Goal: Navigation & Orientation: Understand site structure

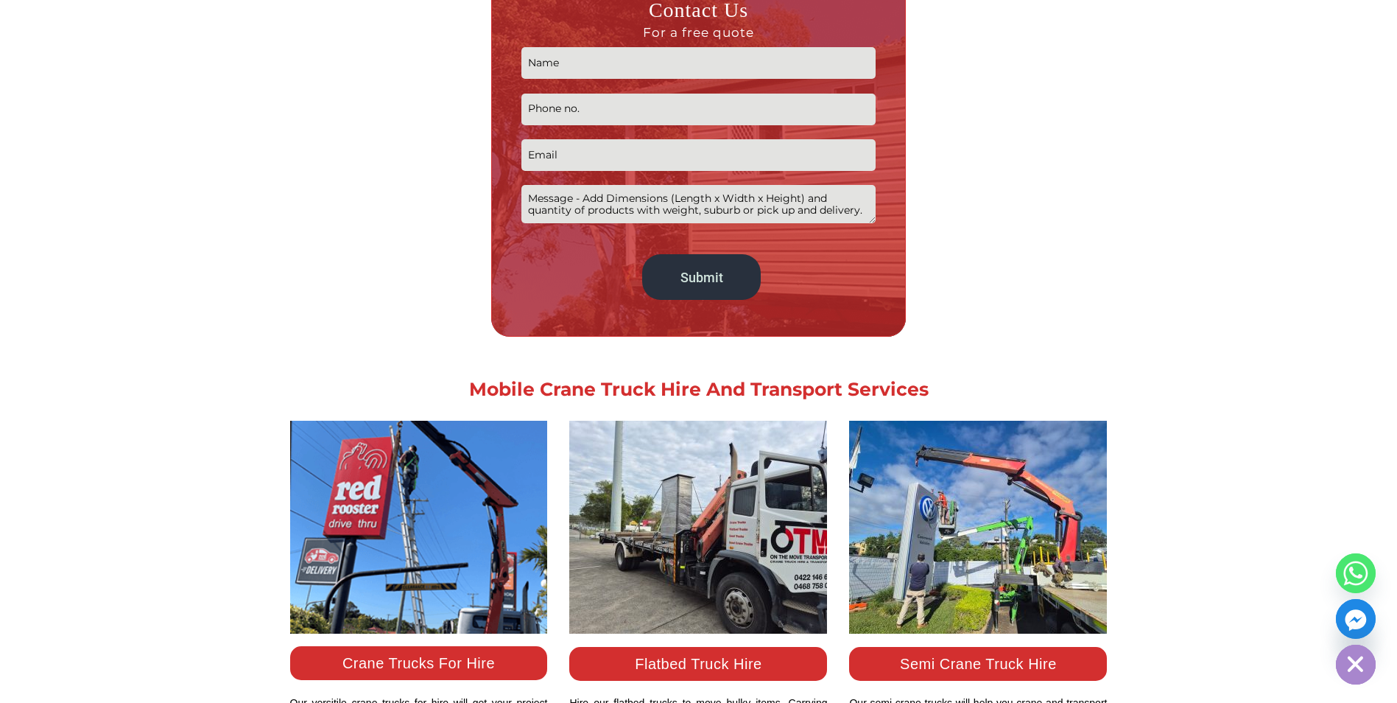
scroll to position [1326, 0]
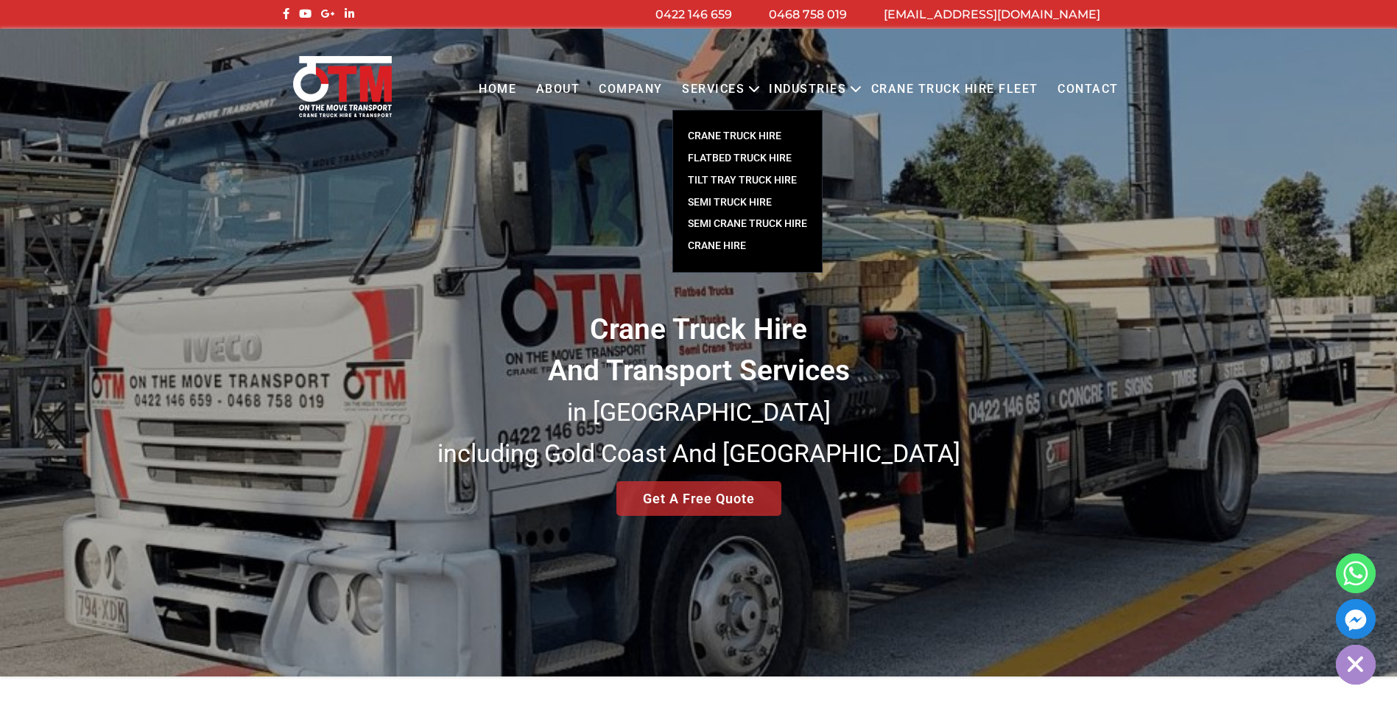
click at [728, 157] on link "FLATBED TRUCK HIRE" at bounding box center [747, 158] width 149 height 22
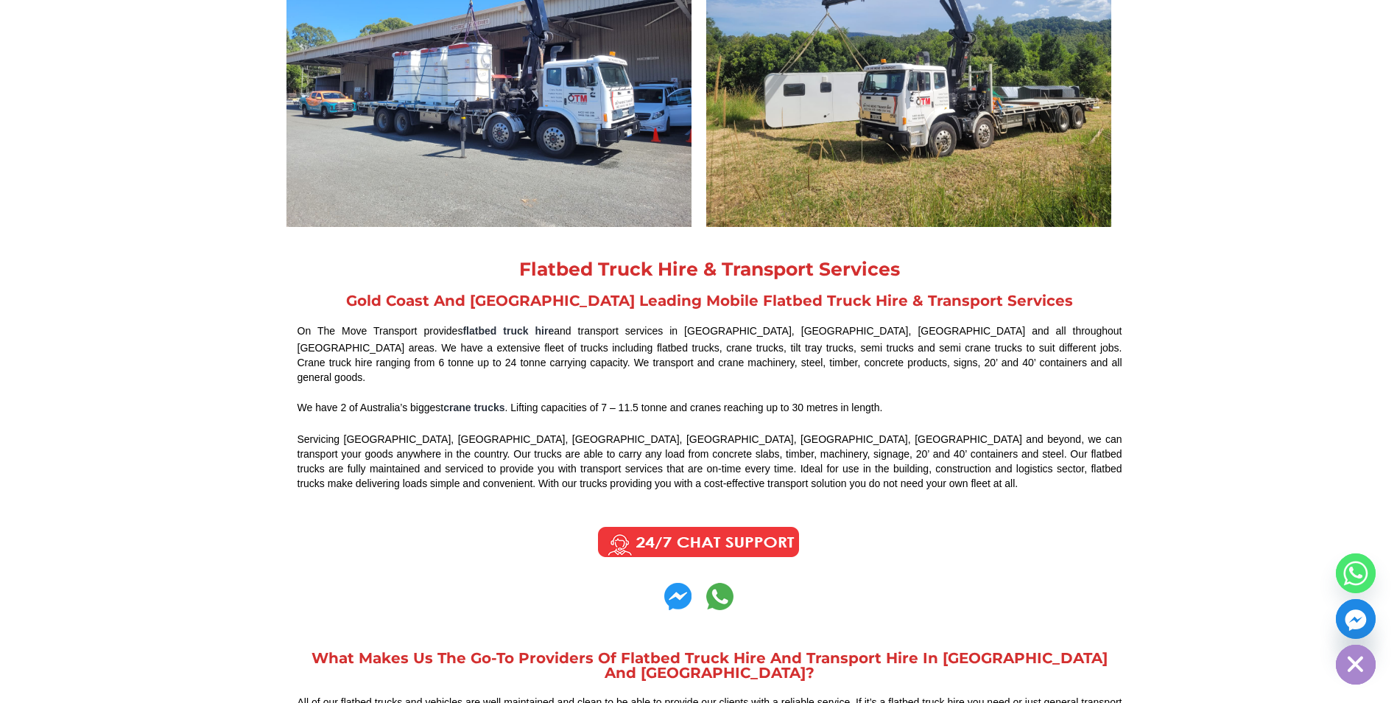
scroll to position [442, 0]
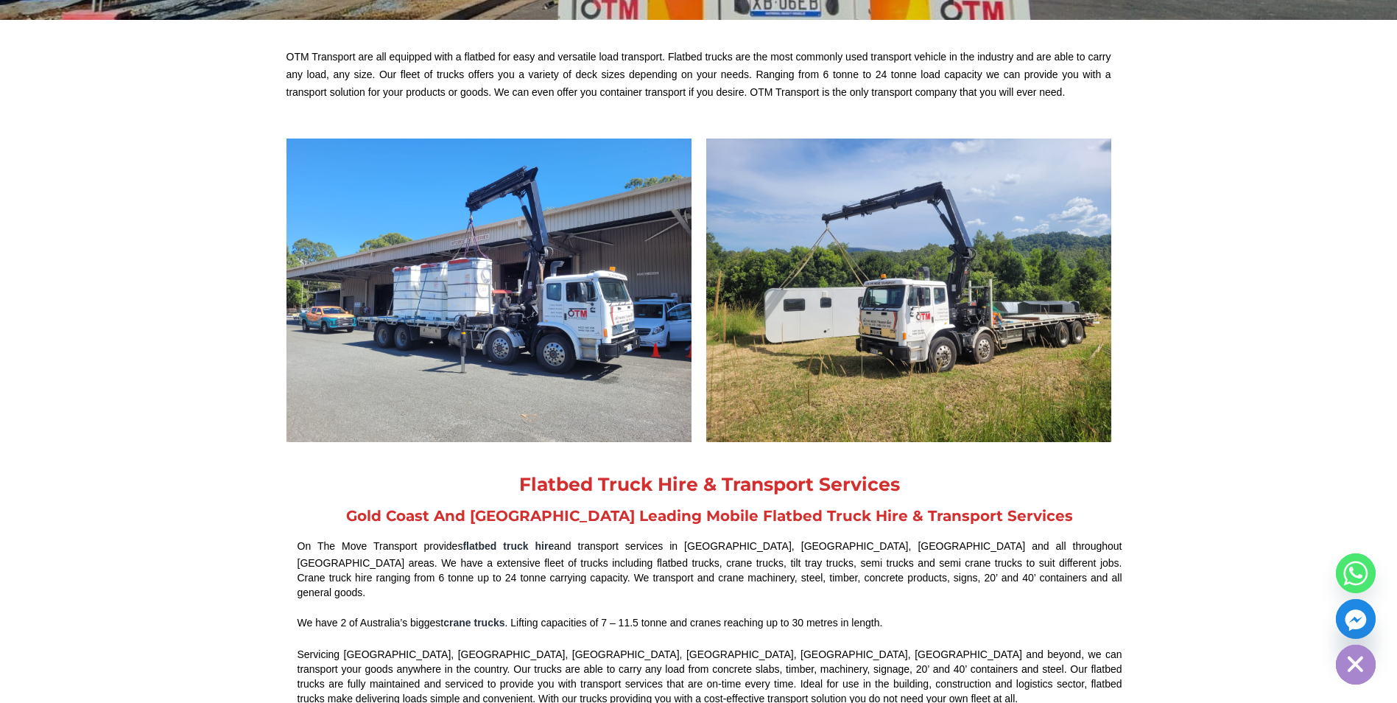
click at [450, 268] on img at bounding box center [489, 290] width 405 height 304
click at [517, 544] on link "flatbed truck hire" at bounding box center [508, 546] width 91 height 12
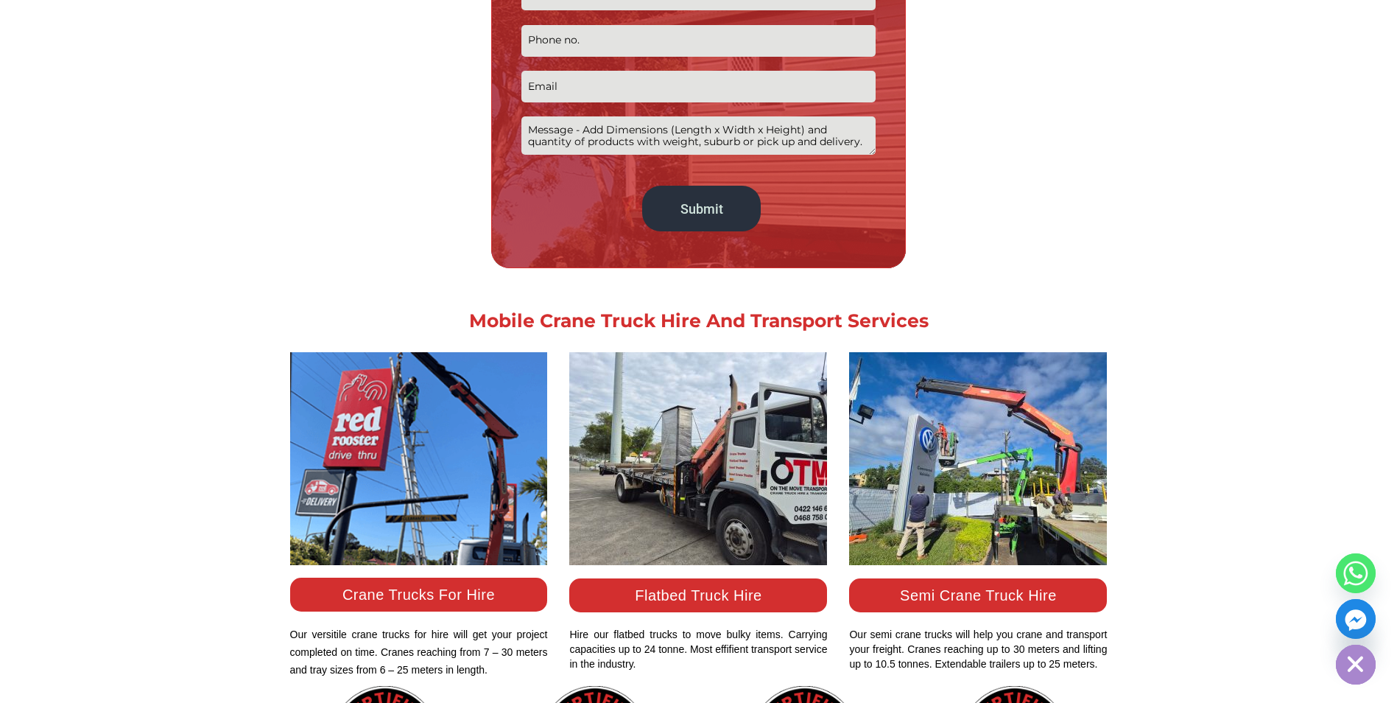
scroll to position [1252, 0]
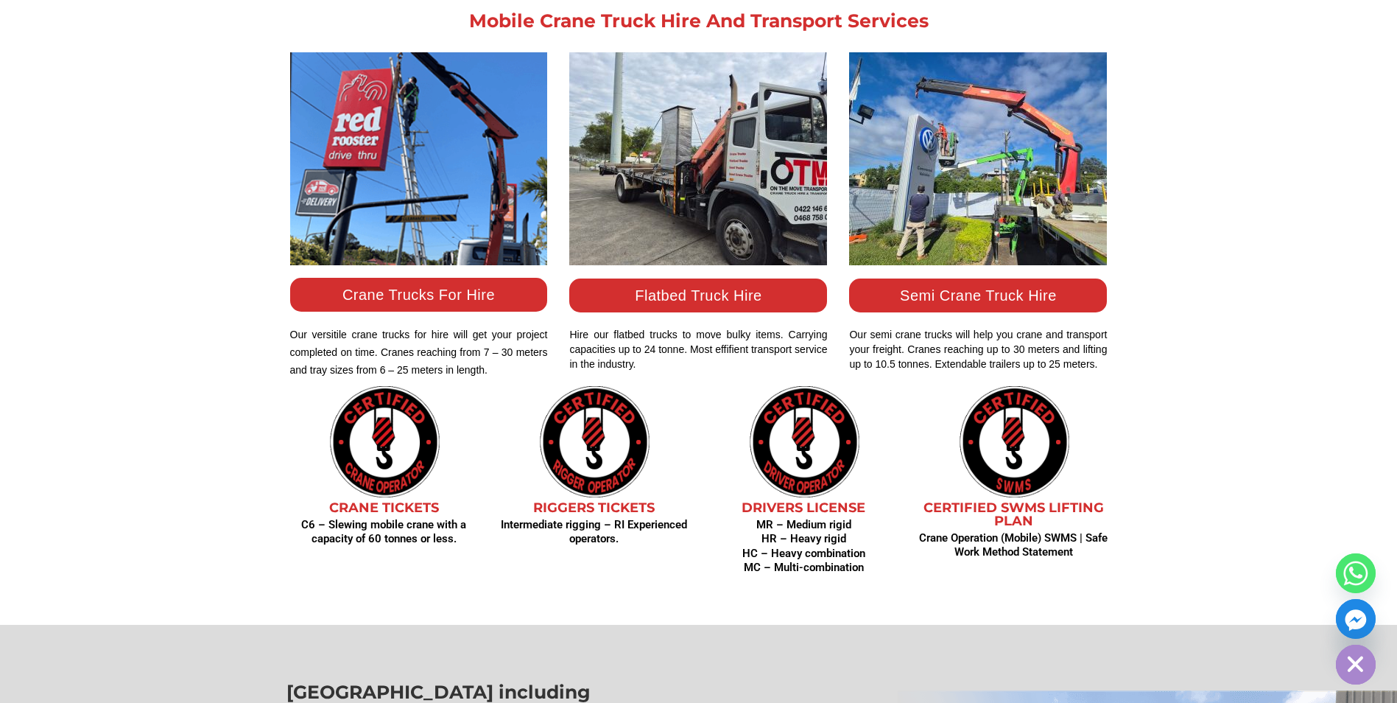
click at [730, 303] on div "Flatbed Truck Hire" at bounding box center [698, 295] width 258 height 34
click at [752, 302] on link "Flatbed Truck Hire" at bounding box center [698, 295] width 127 height 16
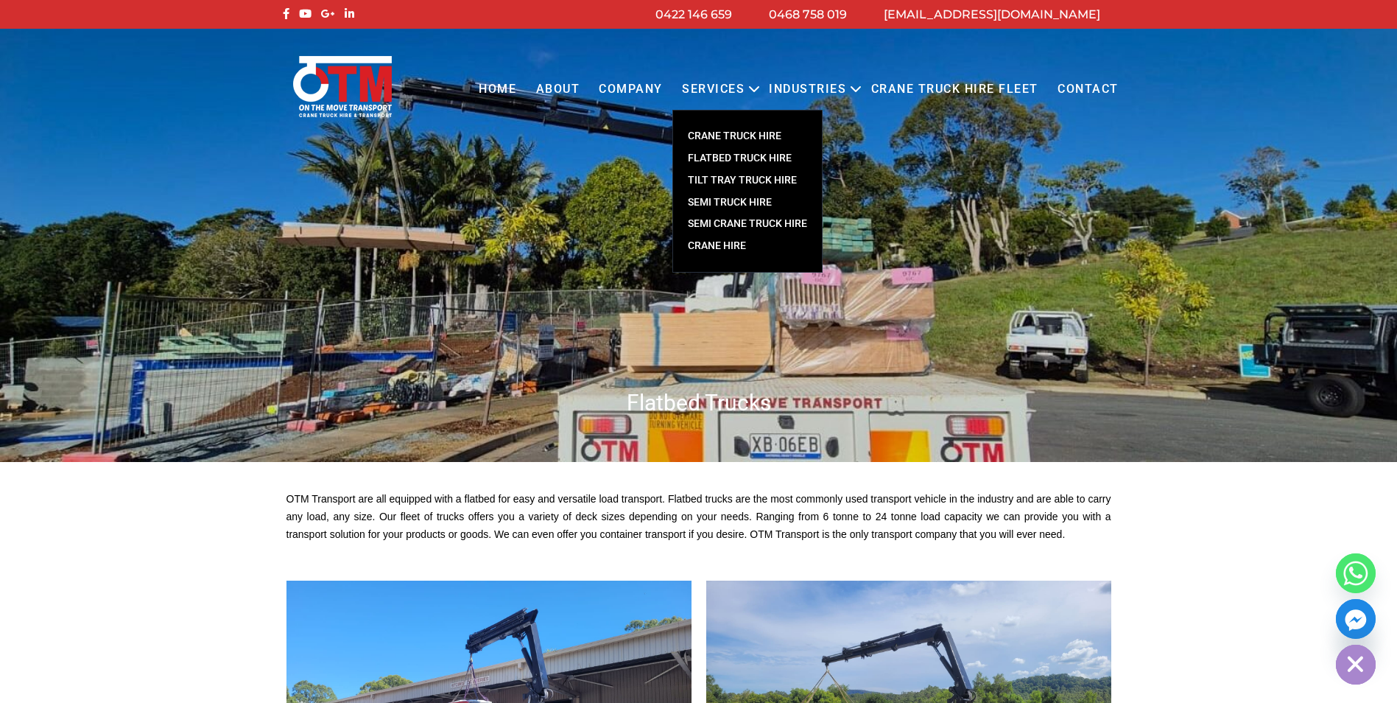
click at [760, 200] on link "SEMI TRUCK HIRE" at bounding box center [747, 203] width 149 height 22
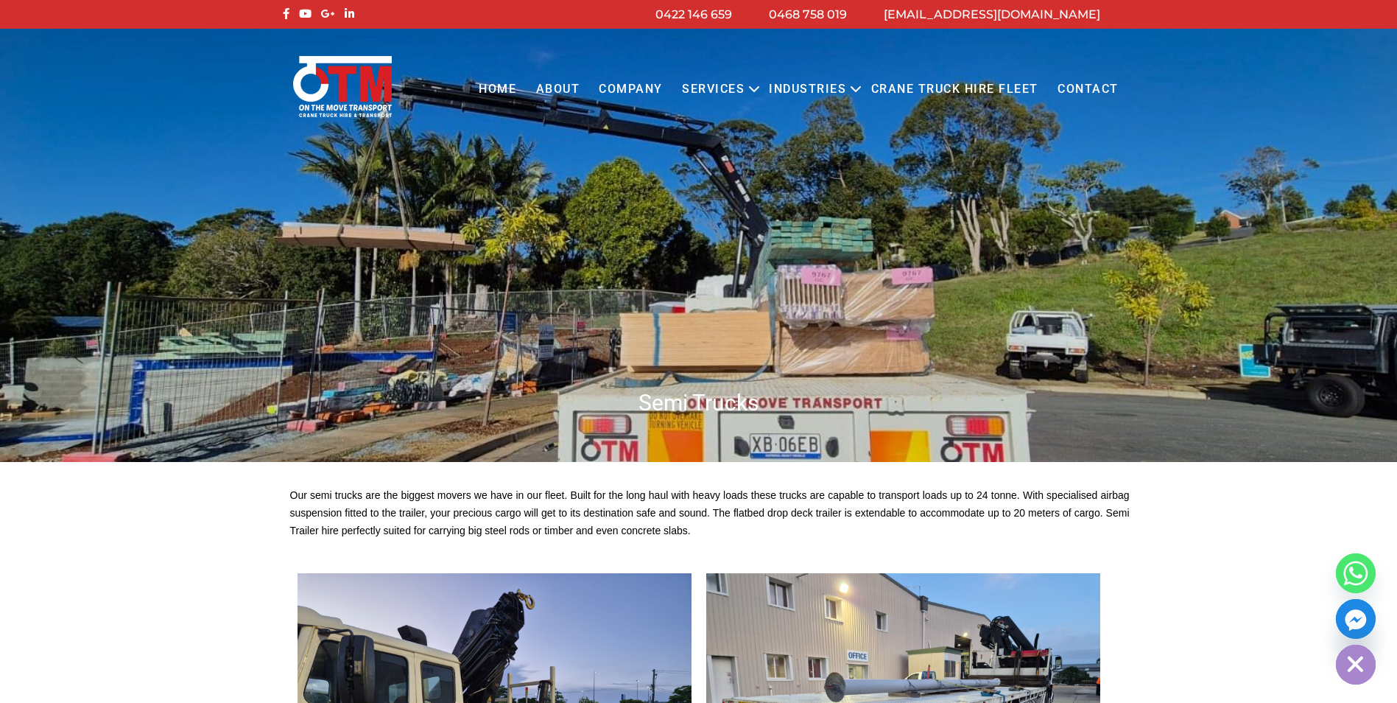
click at [486, 88] on link "Home" at bounding box center [497, 89] width 57 height 41
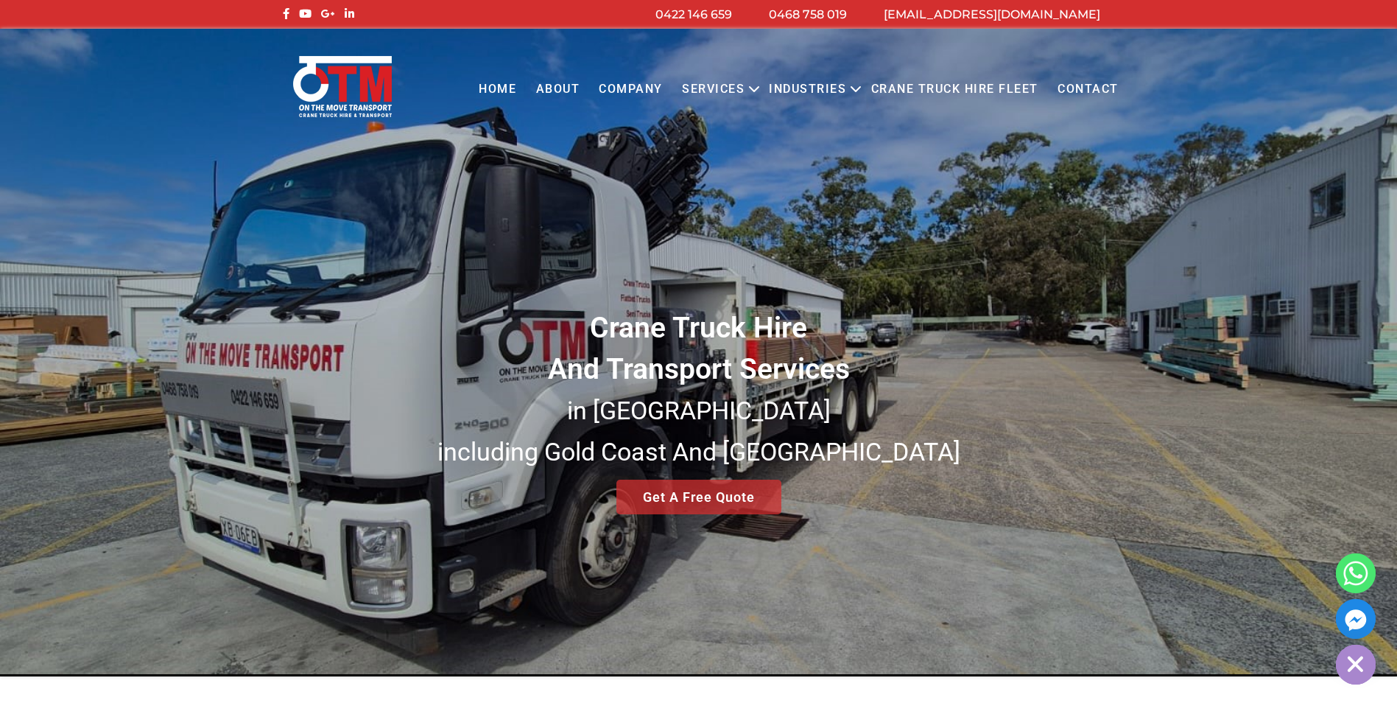
click at [564, 79] on link "About" at bounding box center [557, 89] width 63 height 41
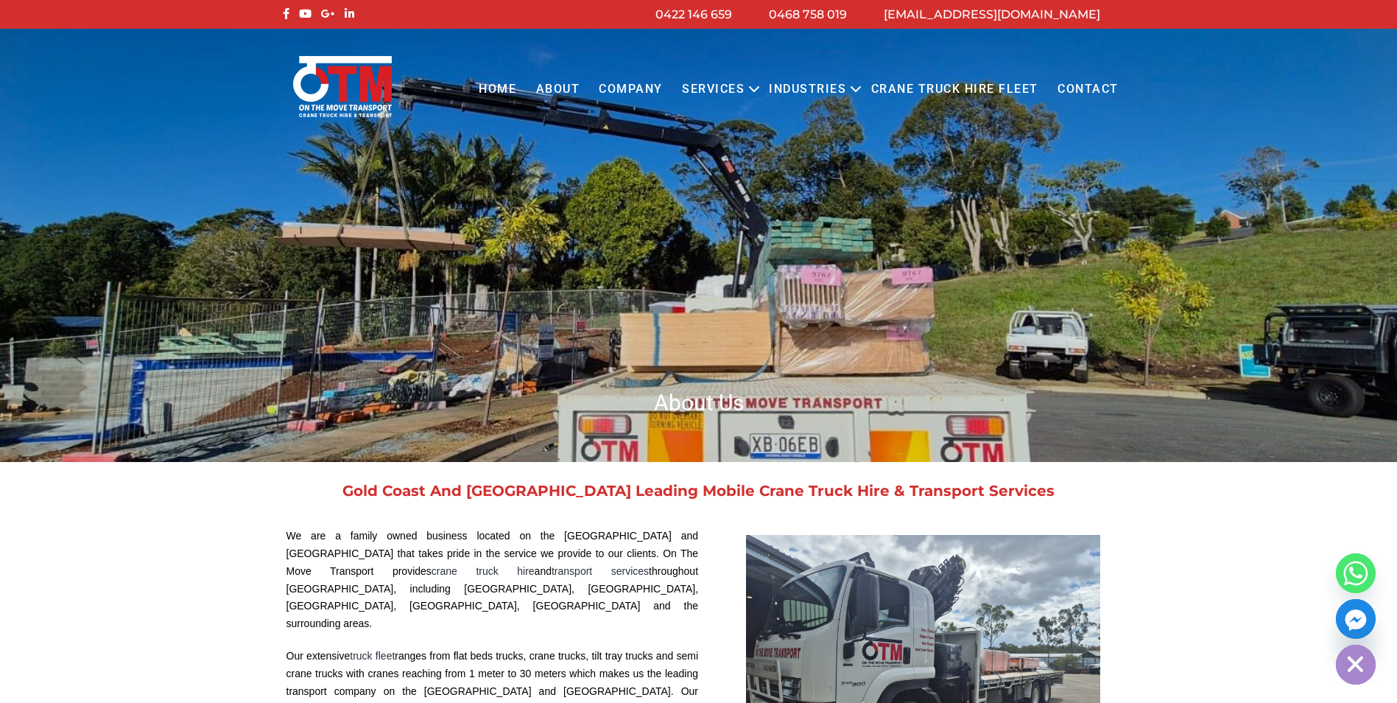
click at [628, 94] on link "COMPANY" at bounding box center [630, 89] width 83 height 41
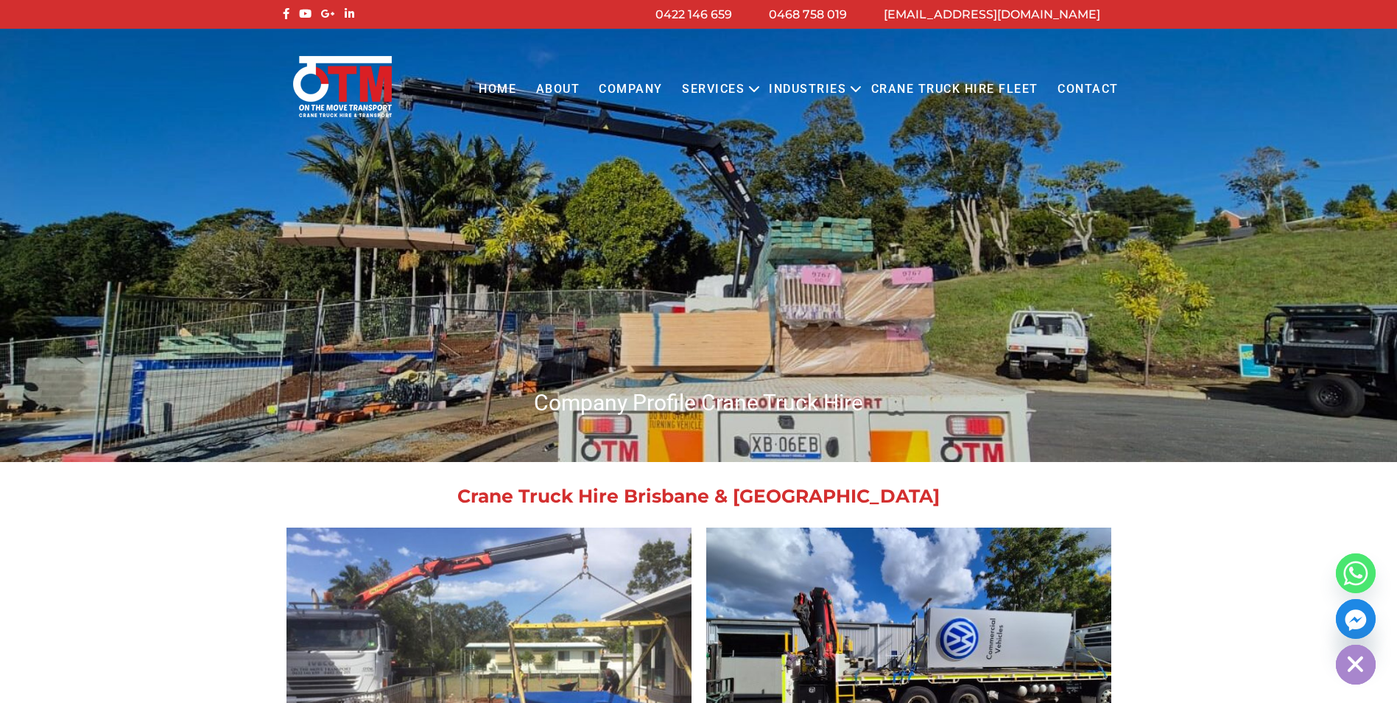
click at [897, 94] on link "Crane Truck Hire Fleet" at bounding box center [954, 89] width 186 height 41
